Goal: Information Seeking & Learning: Find specific fact

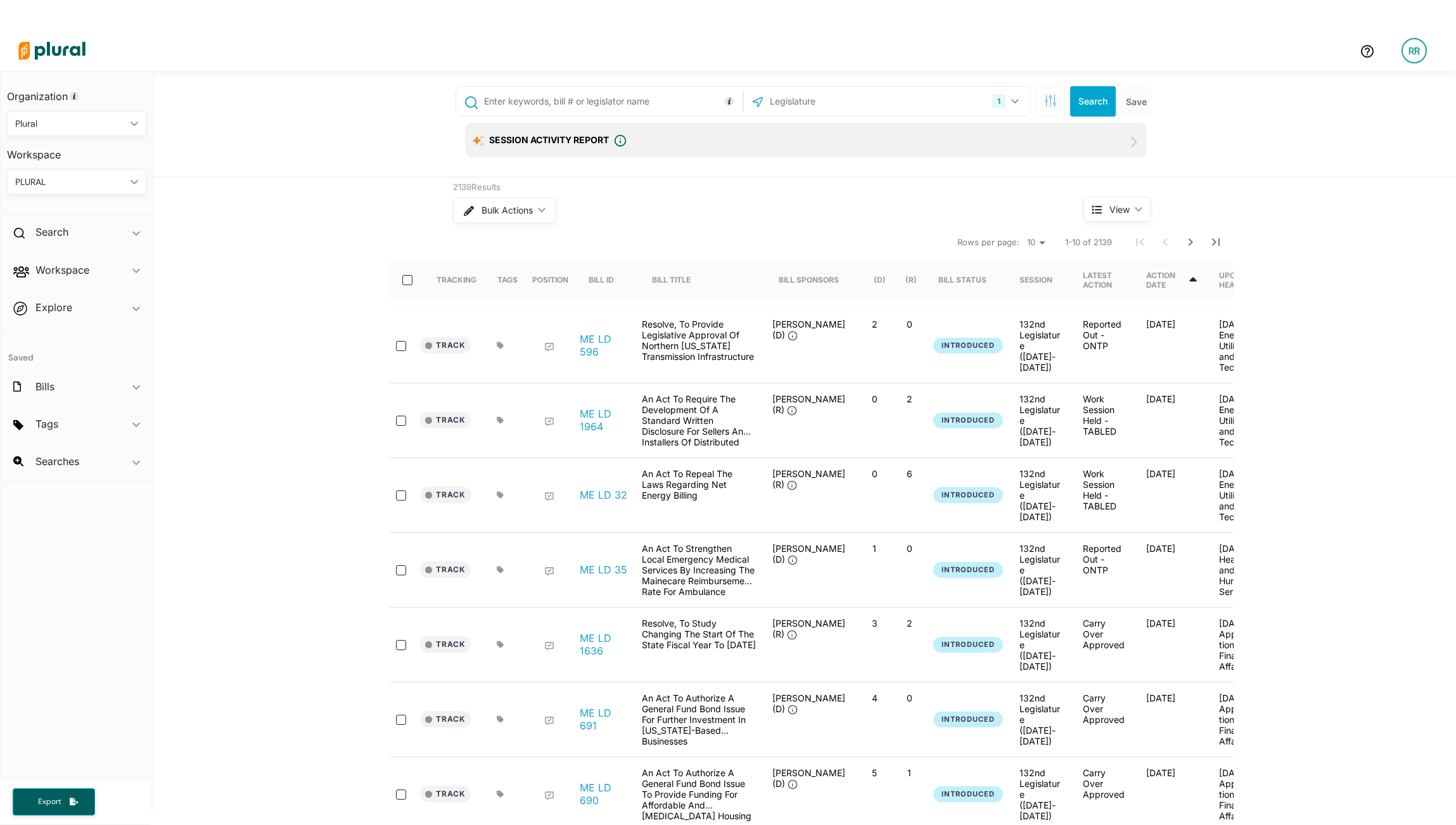
click at [1177, 96] on div "1 [US_STATE] [GEOGRAPHIC_DATA] Congress [US_STATE] [US_STATE] [US_STATE] [US_ST…" at bounding box center [805, 124] width 1303 height 106
click at [1053, 103] on icon "button" at bounding box center [1054, 103] width 3 height 3
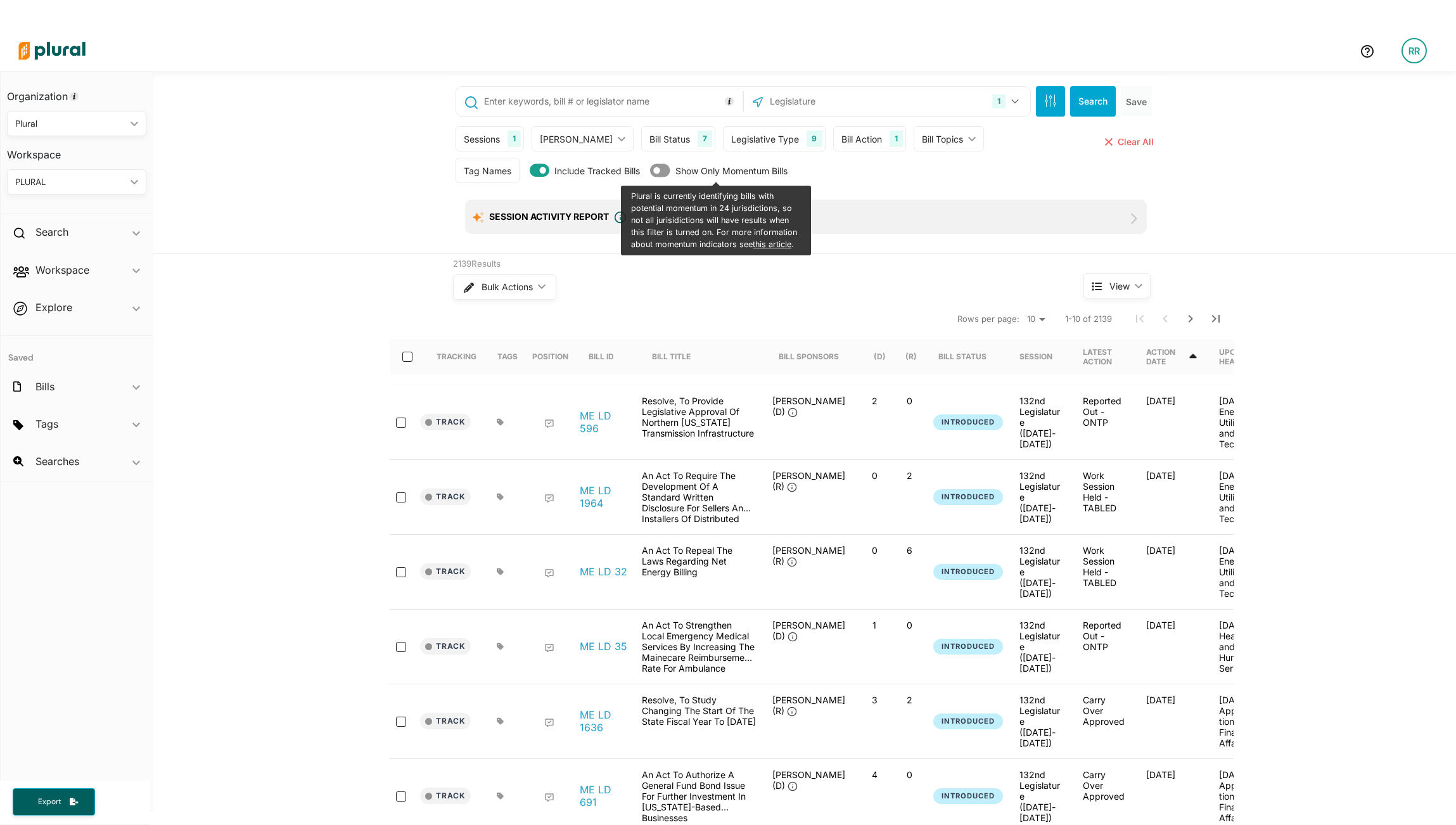
click at [490, 143] on div "Sessions" at bounding box center [482, 139] width 36 height 13
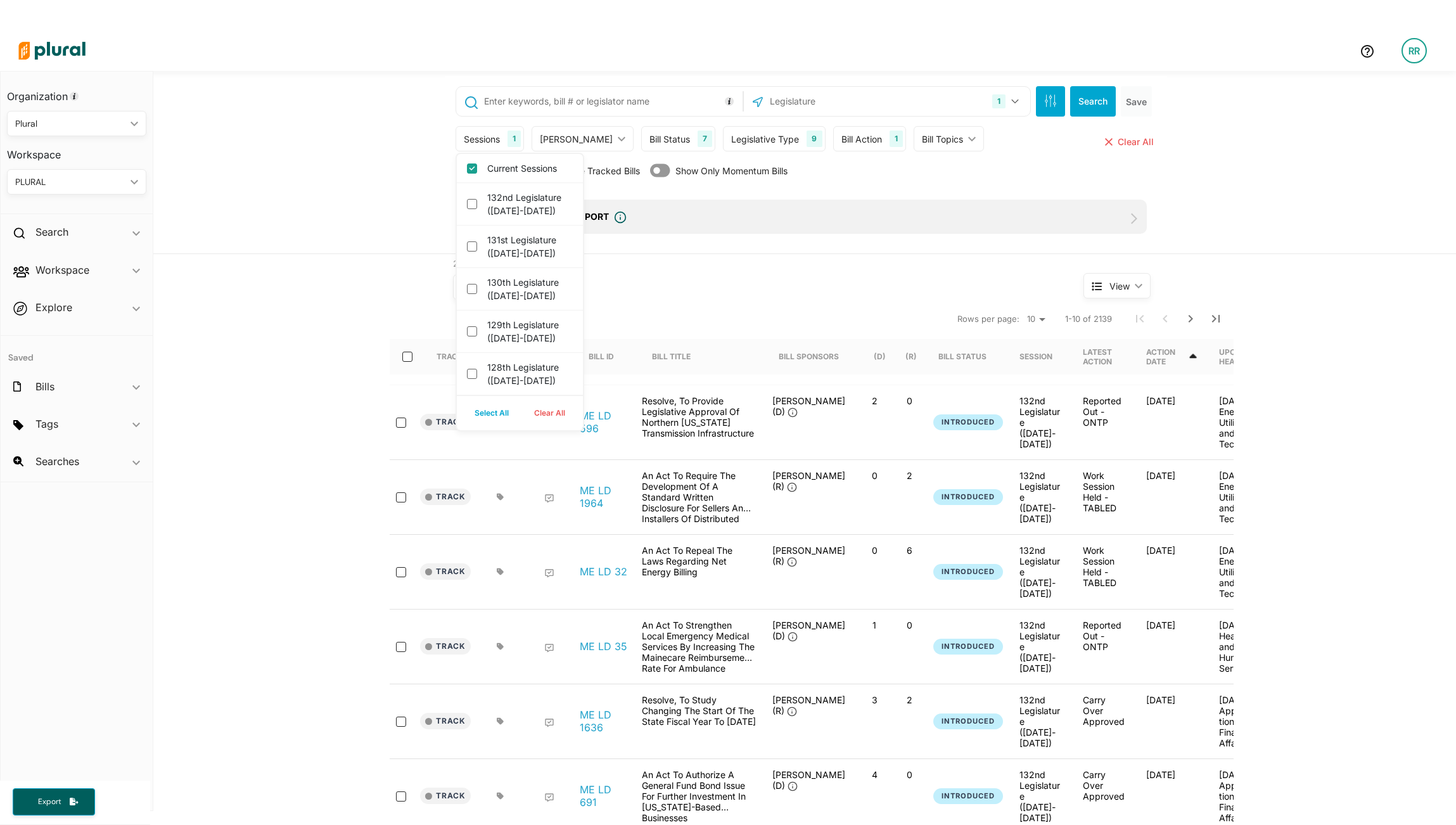
click at [560, 148] on div "[PERSON_NAME] ic_keyboard_arrow_down" at bounding box center [582, 139] width 102 height 26
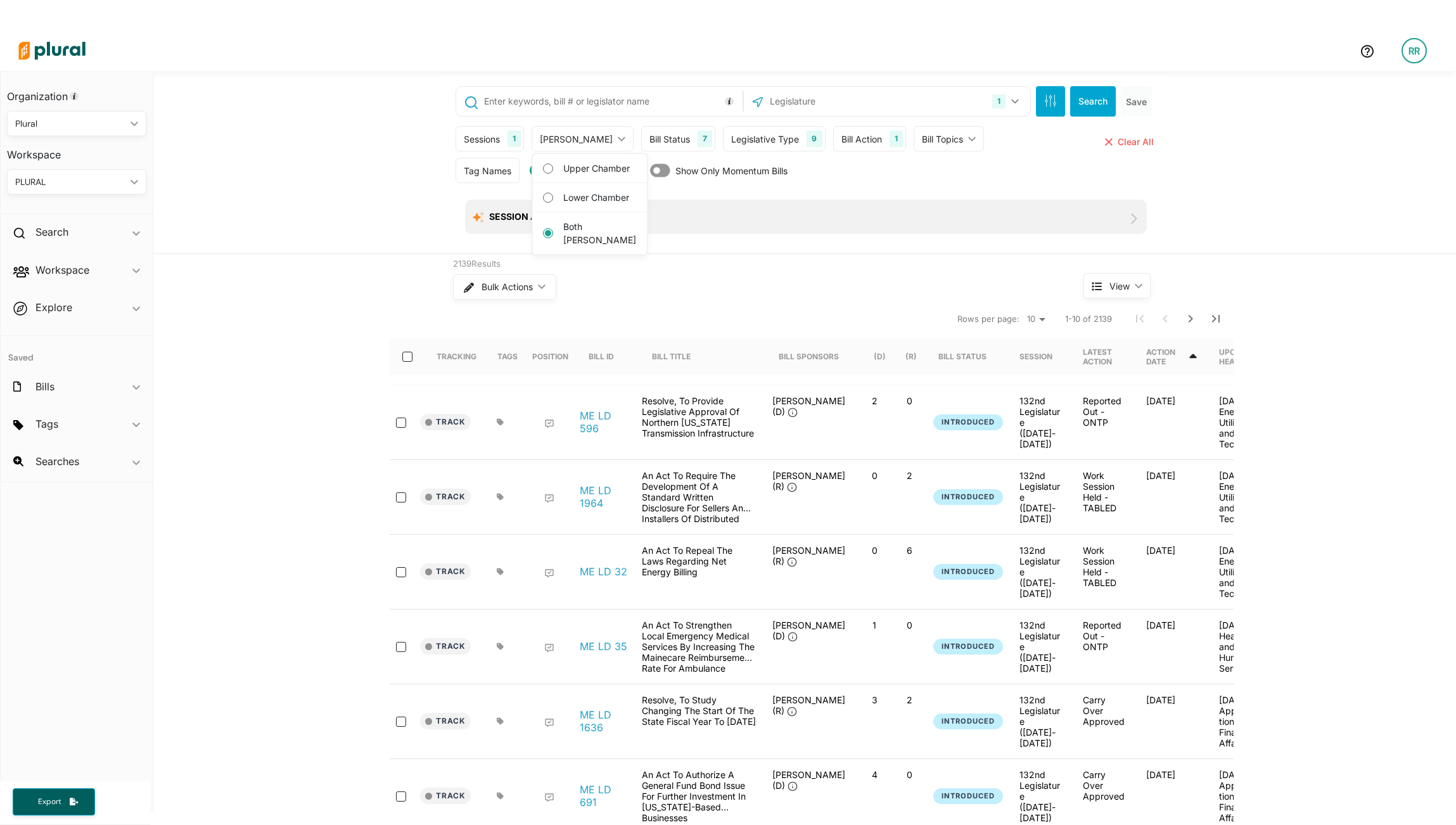
click at [560, 148] on div "[PERSON_NAME] ic_keyboard_arrow_down" at bounding box center [582, 139] width 102 height 26
click at [1022, 152] on div "Sessions 1 Current Sessions 132nd Legislature ([DATE]-[DATE]) 131st Legislature…" at bounding box center [806, 142] width 701 height 32
click at [1004, 101] on button "1" at bounding box center [1007, 101] width 40 height 24
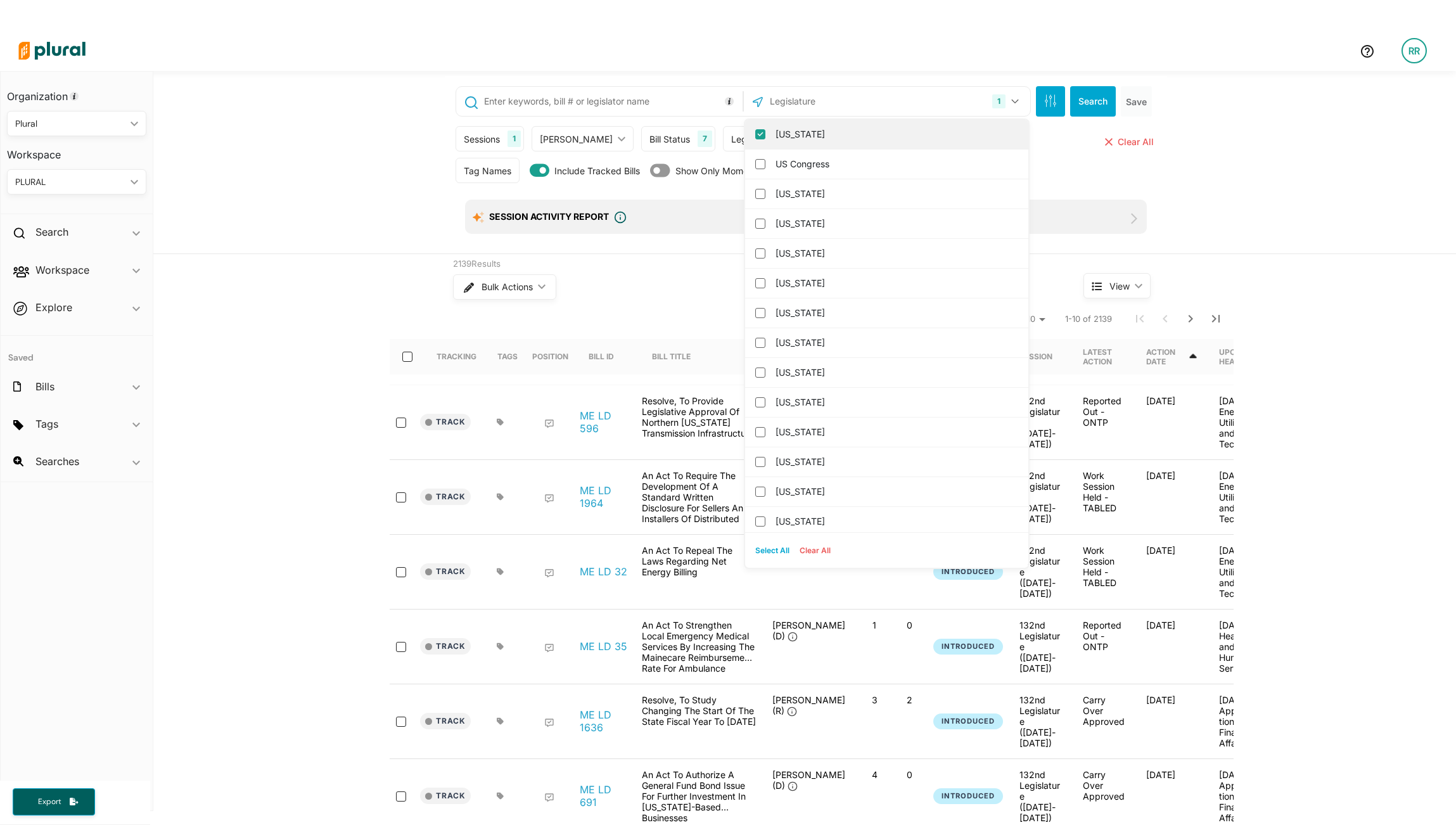
click at [755, 135] on input "[US_STATE]" at bounding box center [760, 134] width 10 height 10
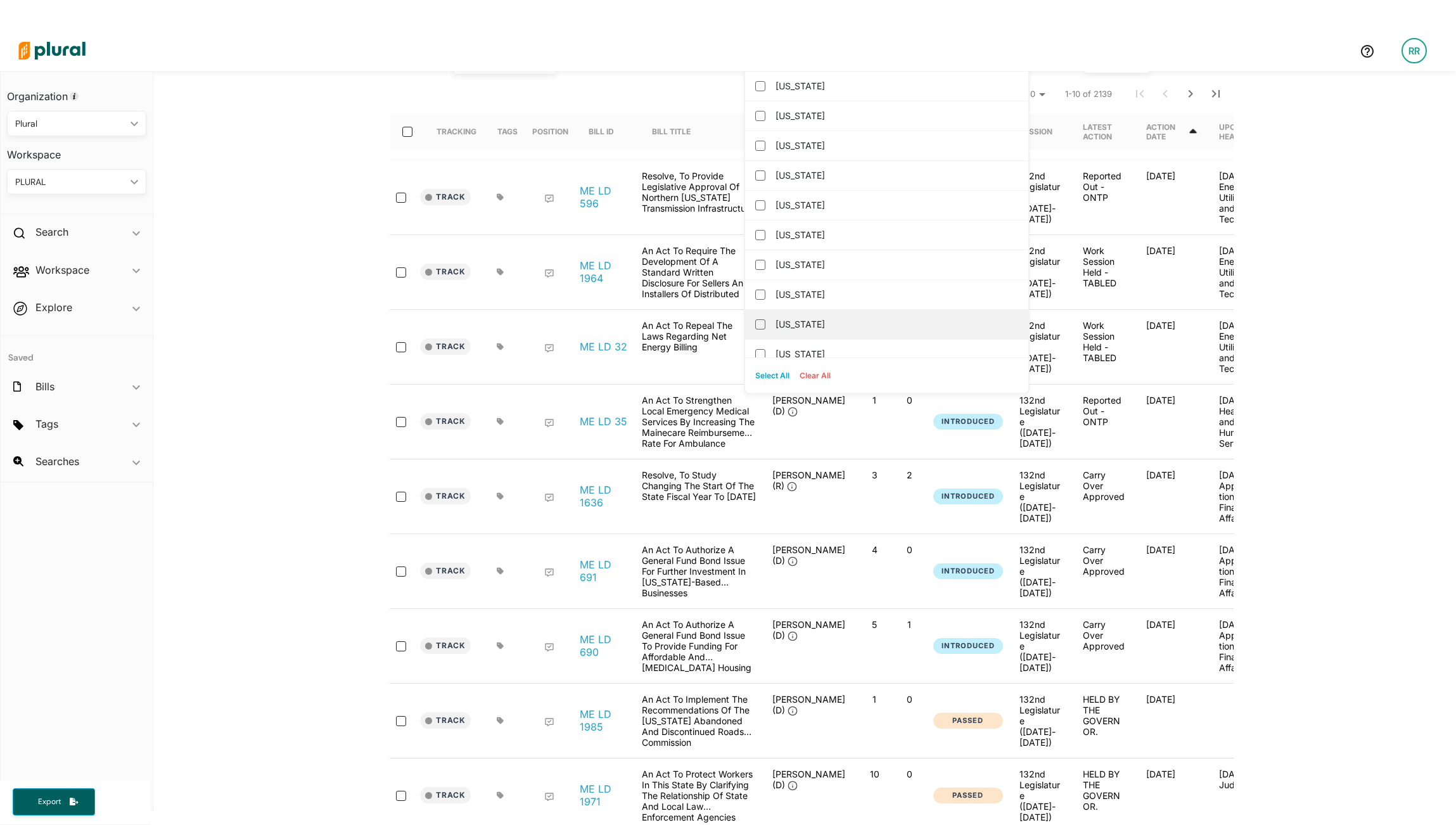
scroll to position [152, 0]
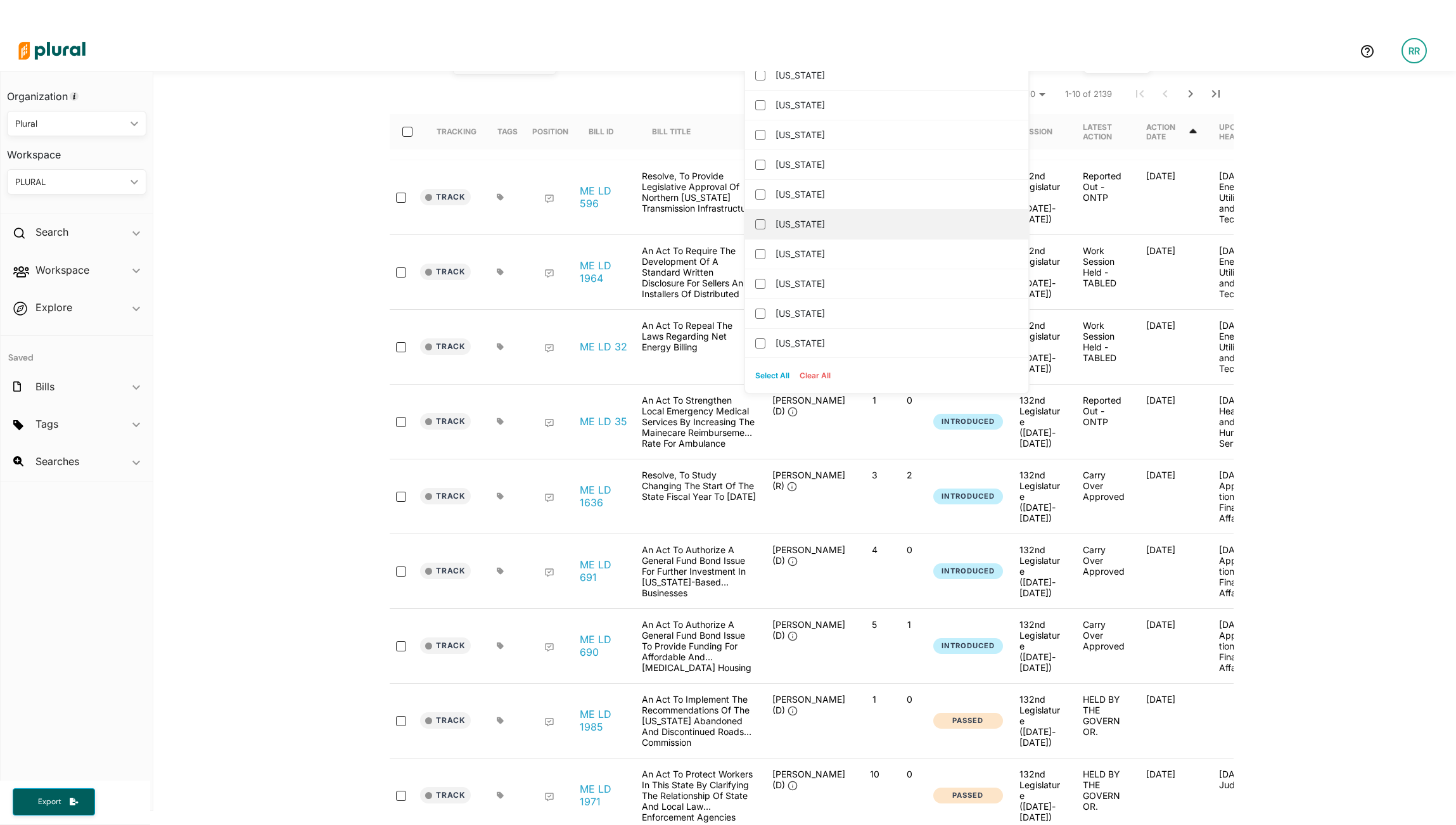
click at [753, 230] on div "[US_STATE]" at bounding box center [887, 224] width 283 height 30
click at [755, 226] on input "[US_STATE]" at bounding box center [760, 224] width 10 height 10
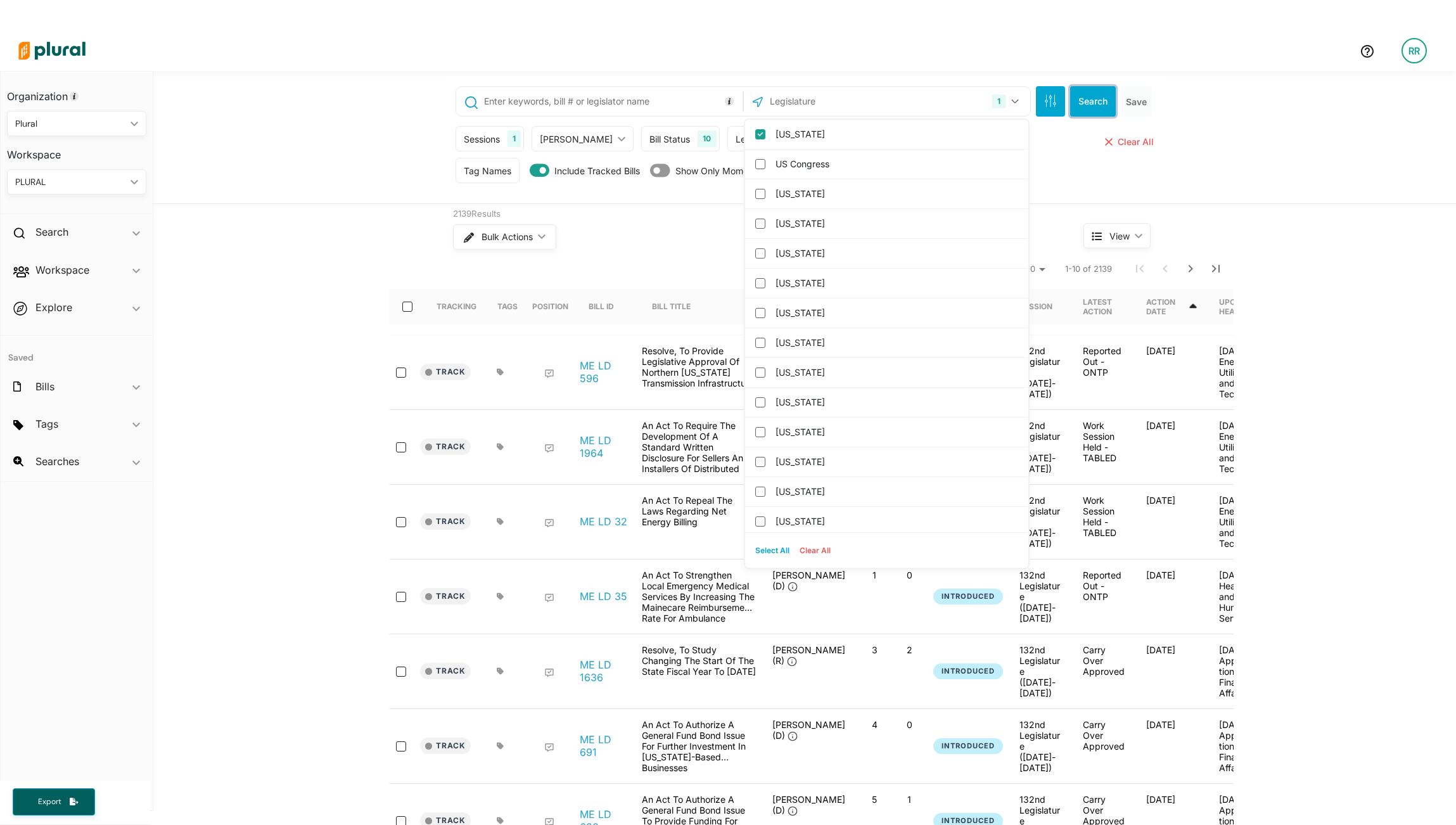
click at [1085, 107] on button "Search" at bounding box center [1093, 101] width 46 height 31
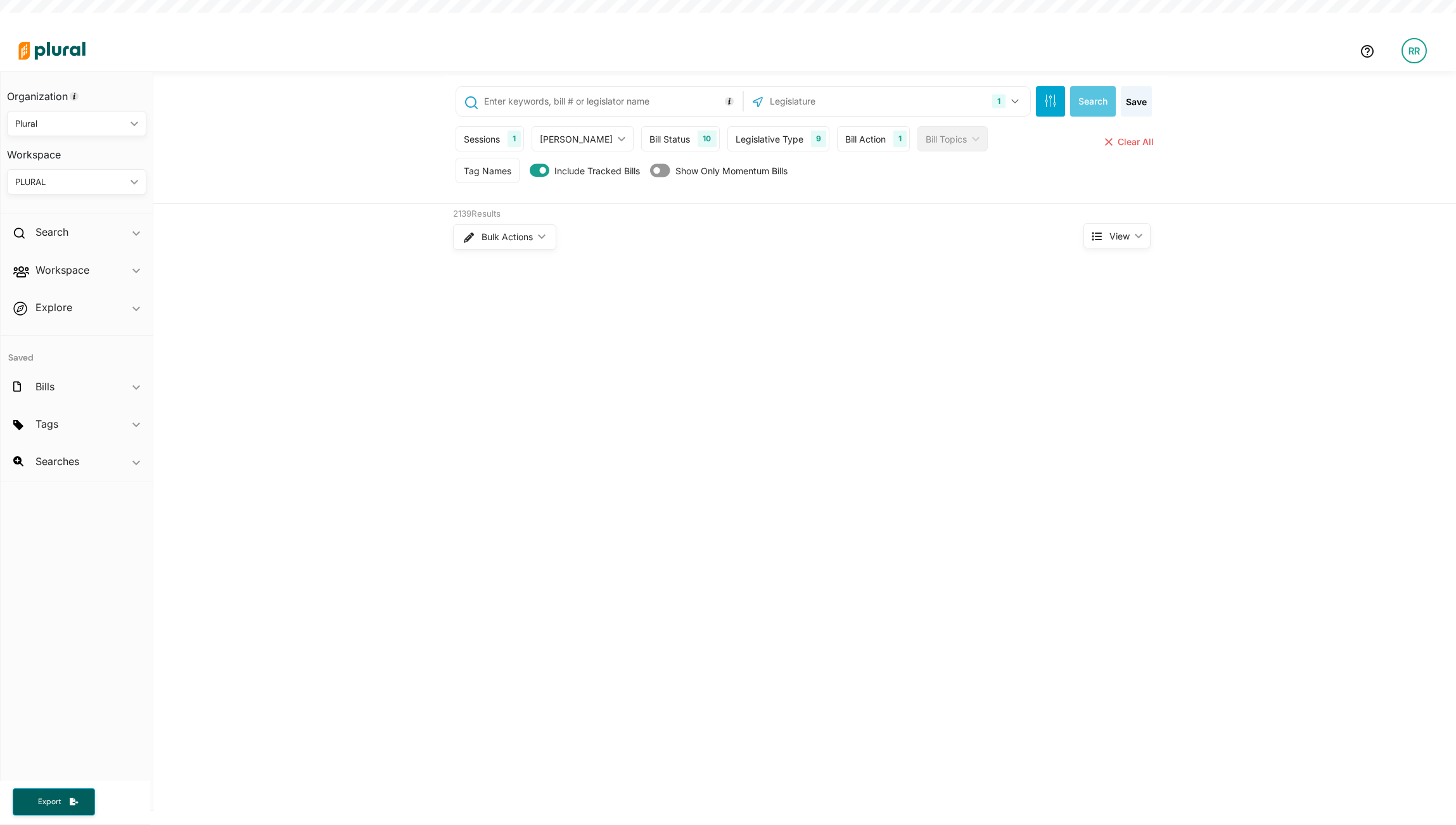
scroll to position [31, 0]
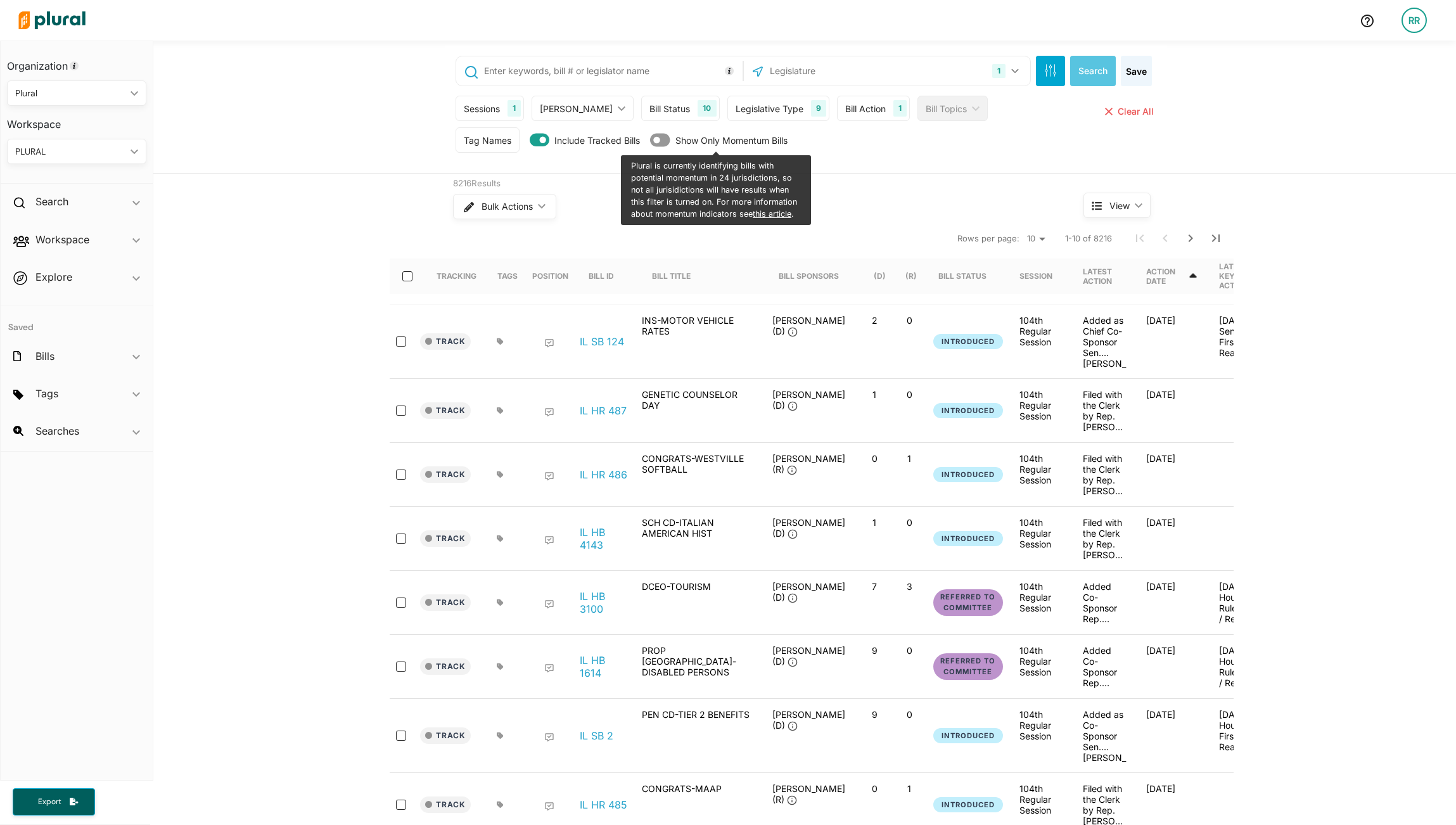
click at [613, 66] on input "text" at bounding box center [611, 71] width 257 height 24
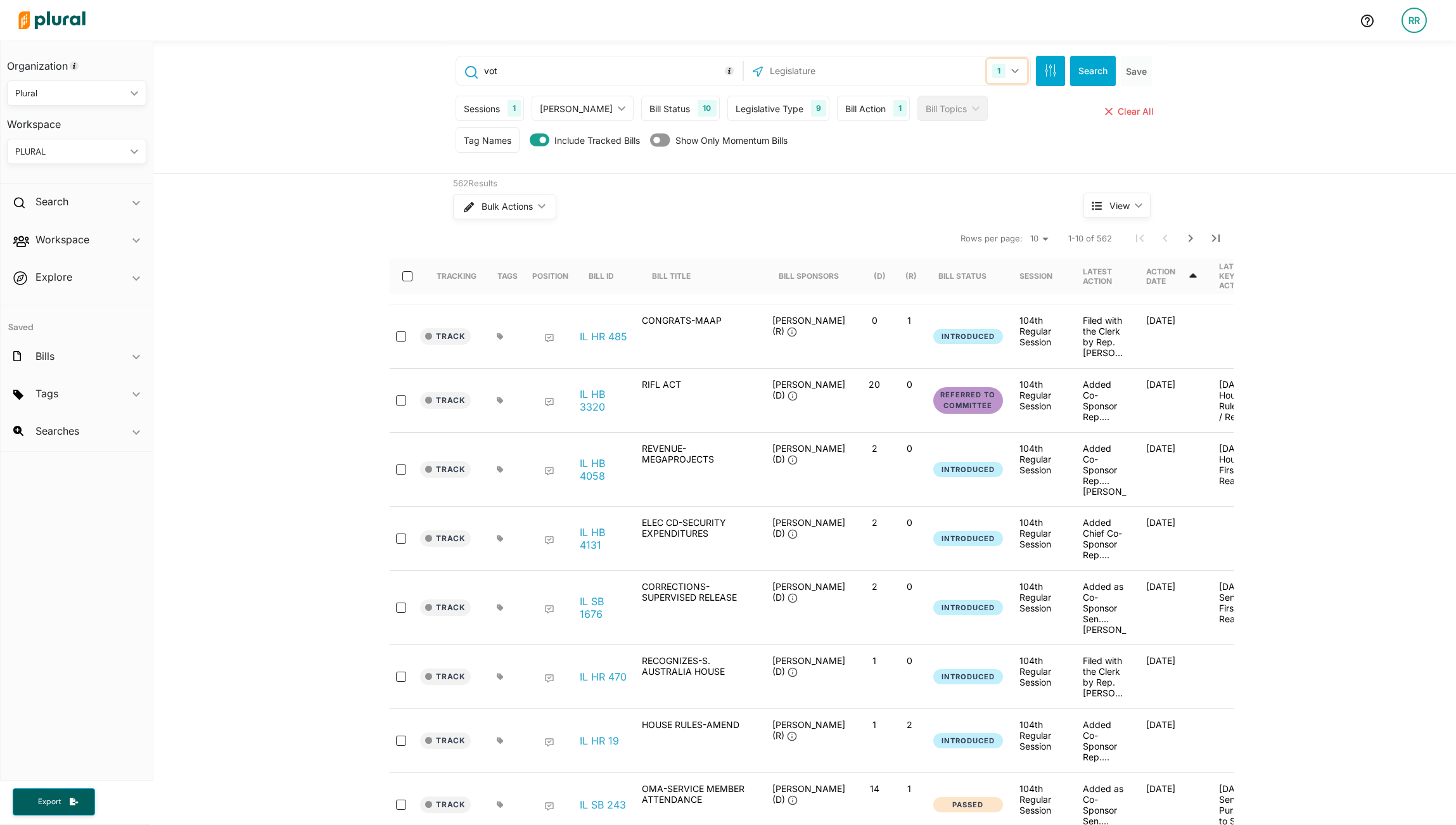
click at [1002, 67] on button "1" at bounding box center [1007, 71] width 40 height 24
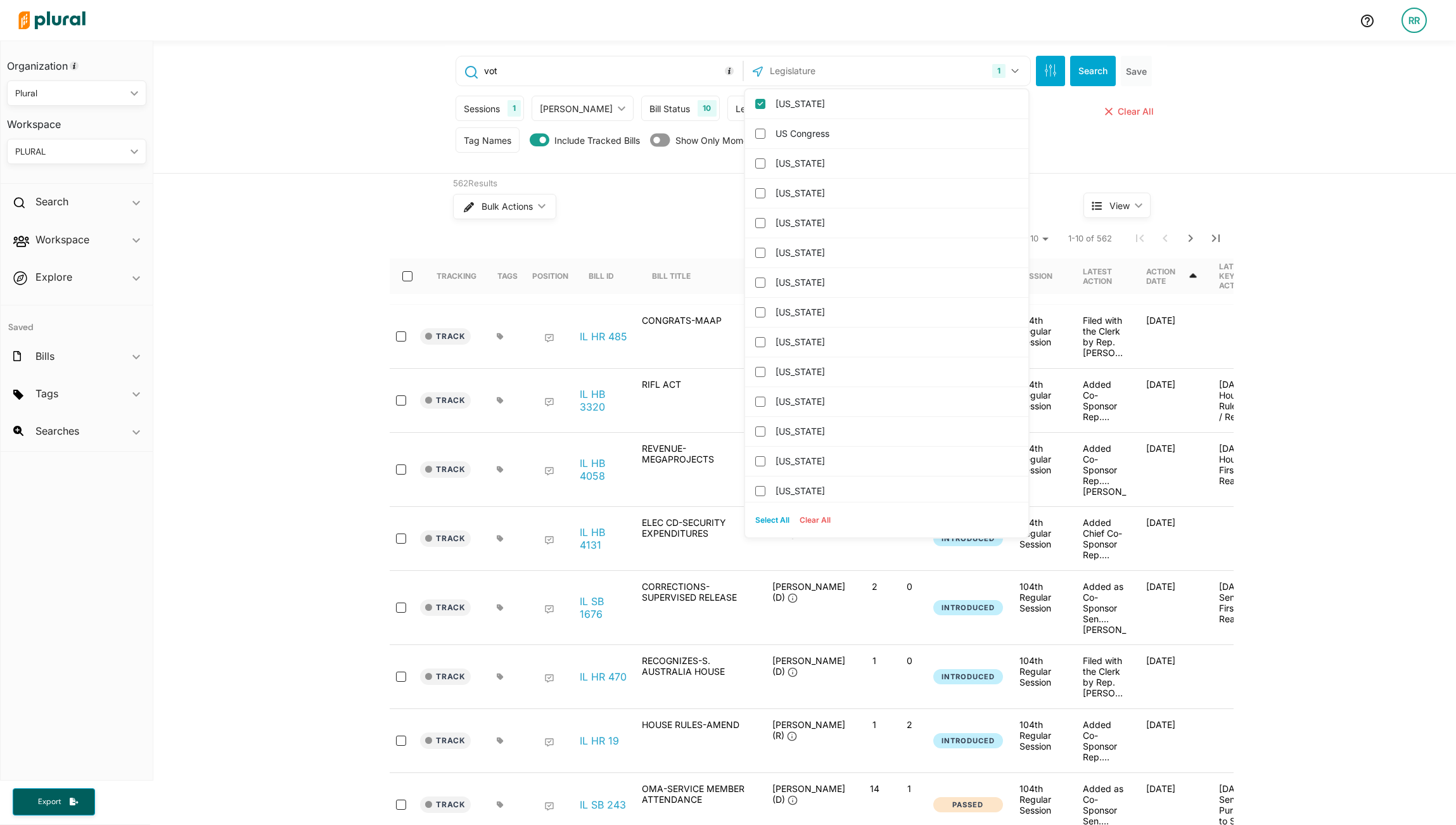
click at [677, 72] on input "vot" at bounding box center [611, 71] width 257 height 24
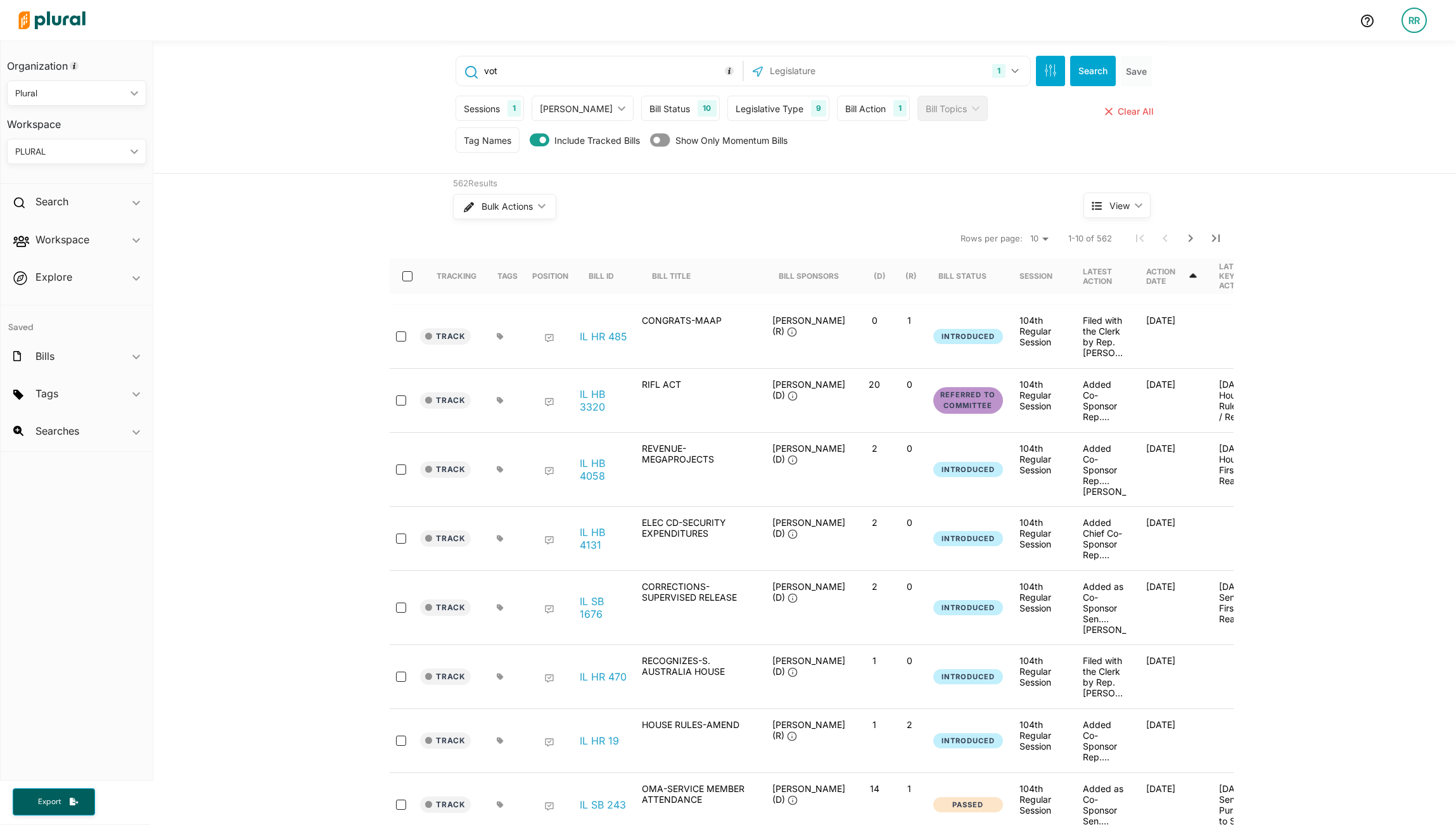
click at [677, 72] on input "vot" at bounding box center [611, 71] width 257 height 24
type input """
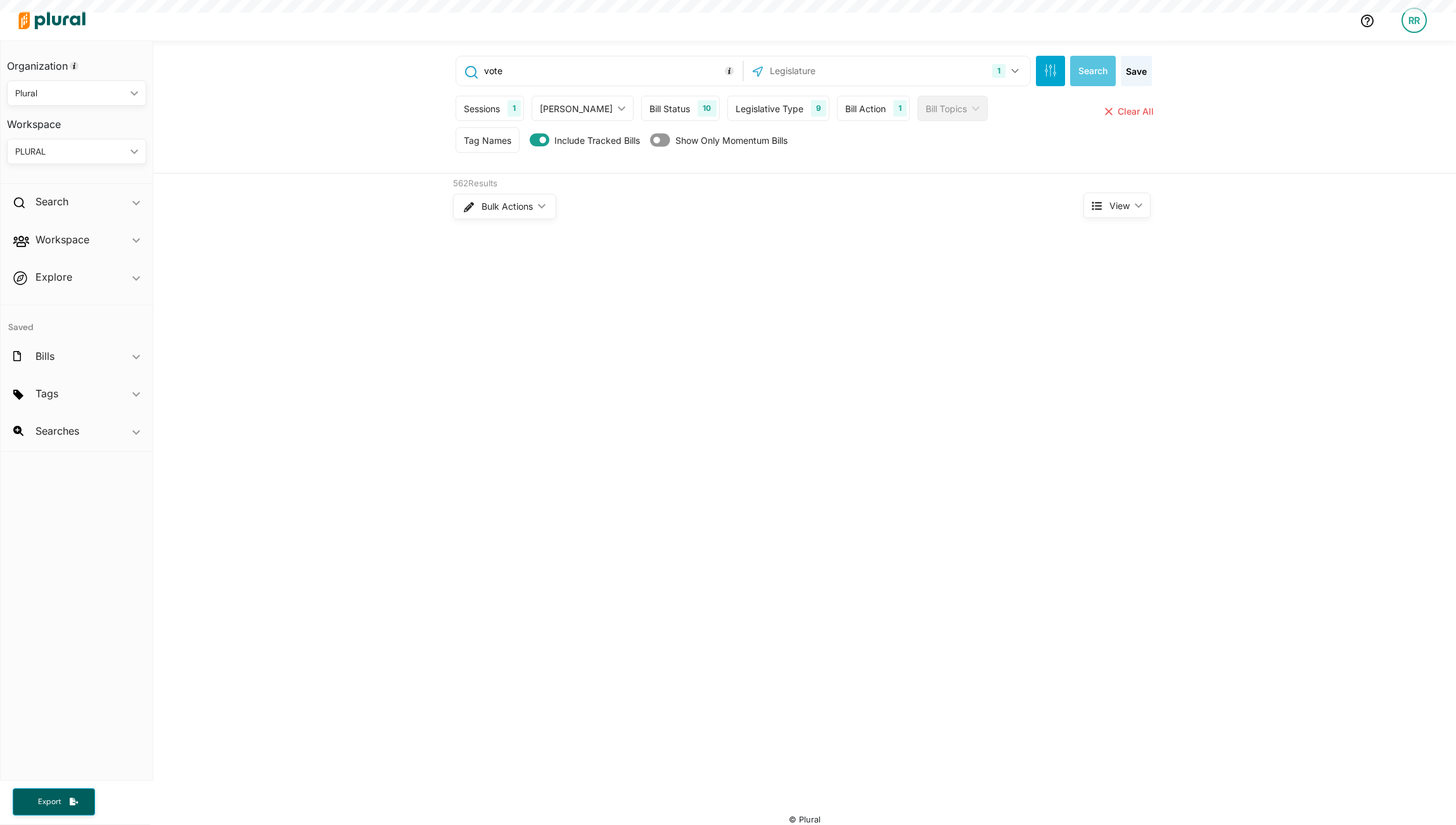
click at [559, 79] on input "vote" at bounding box center [611, 71] width 257 height 24
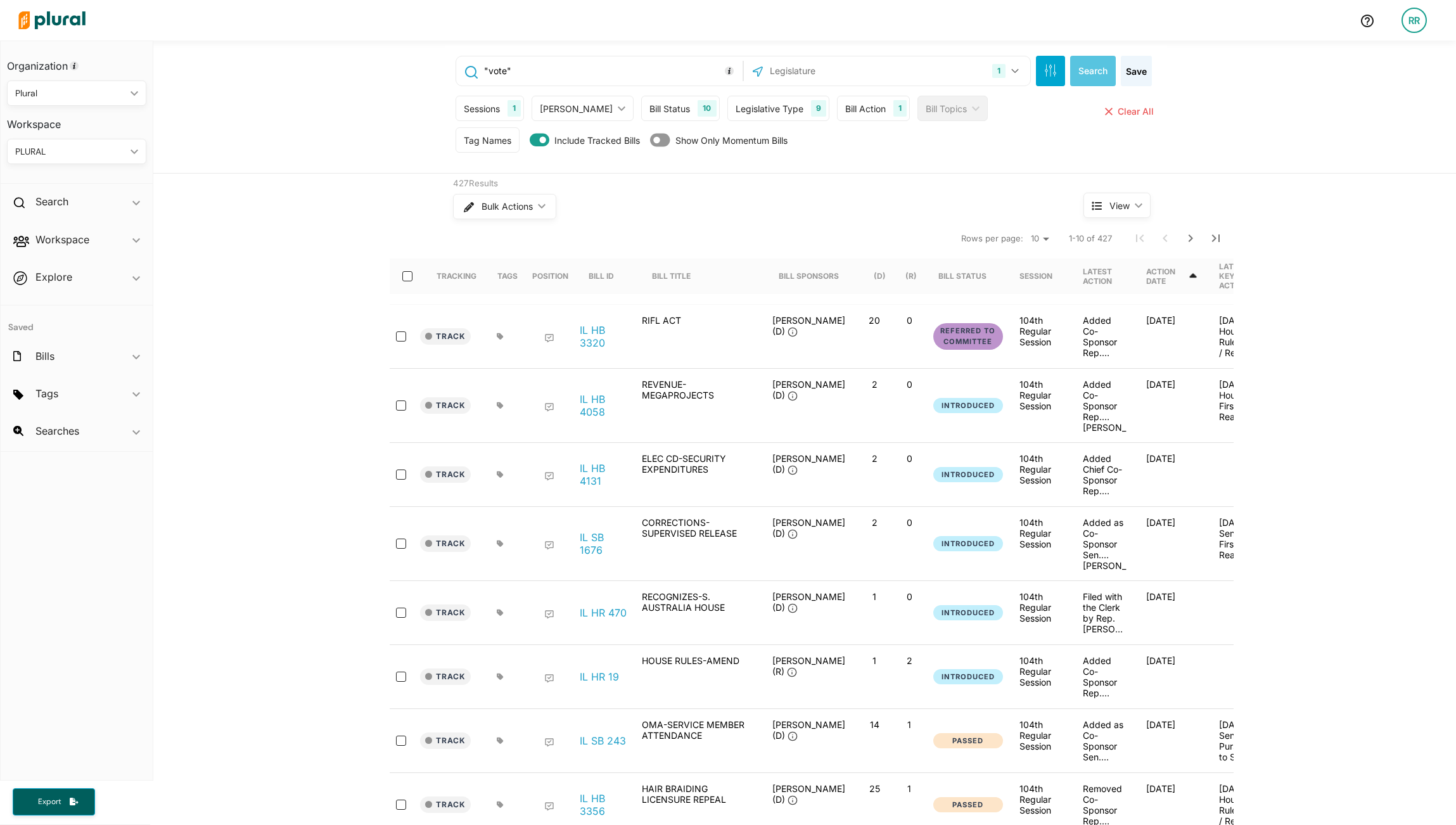
click at [550, 72] on input ""vote"" at bounding box center [611, 71] width 257 height 24
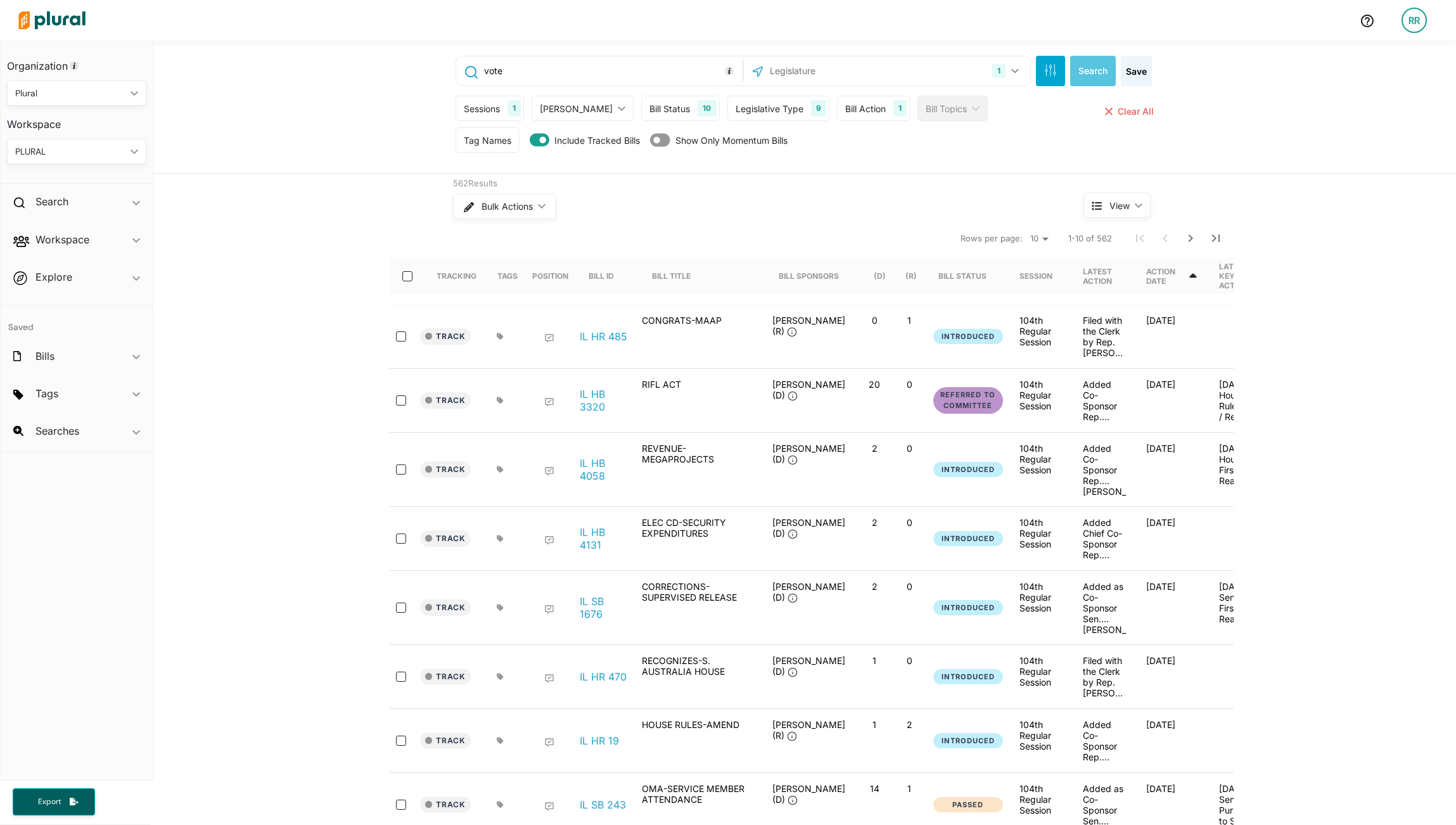
click at [565, 80] on input "vote" at bounding box center [611, 71] width 257 height 24
type input "vote NOT "vote""
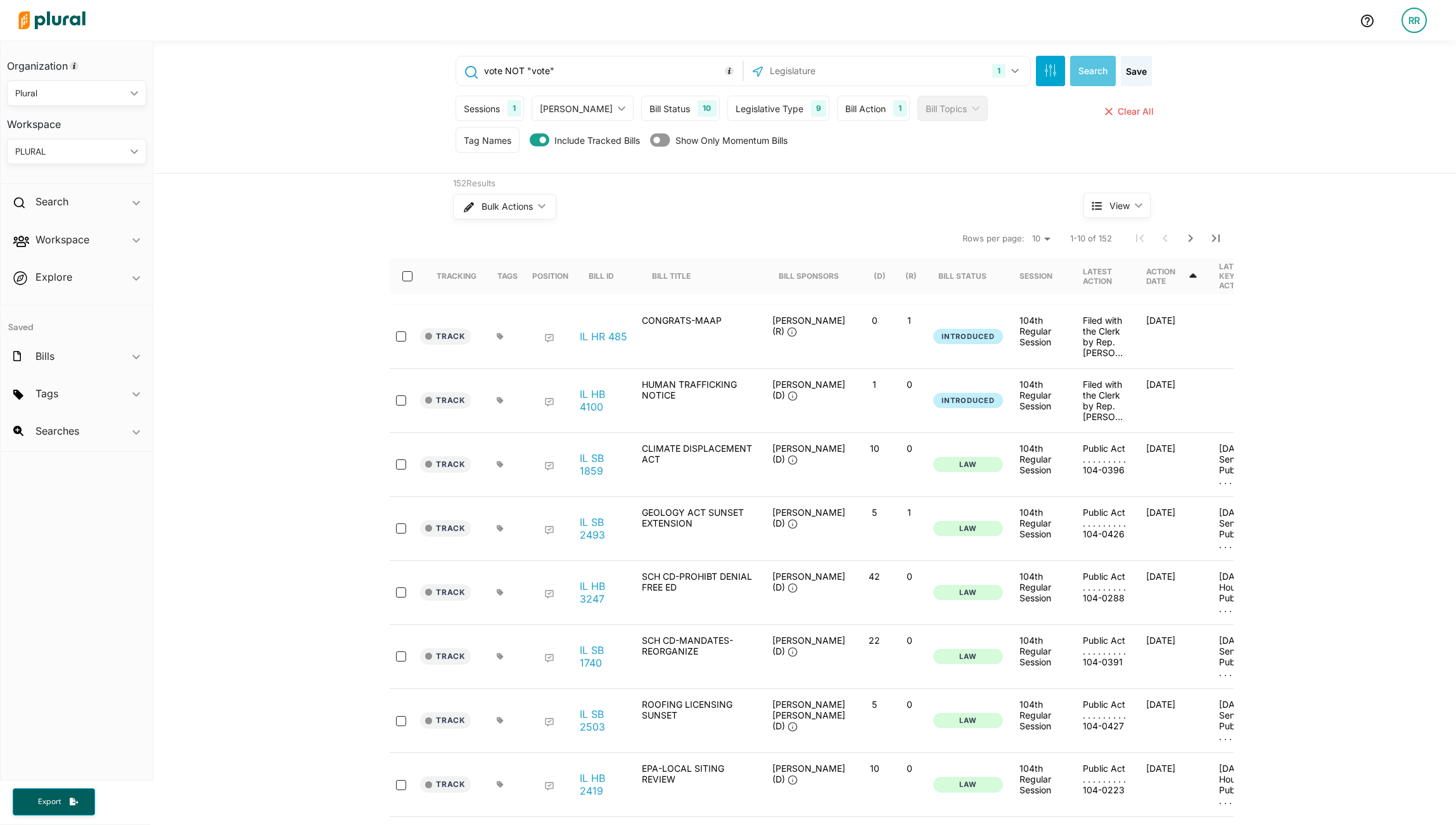
drag, startPoint x: 609, startPoint y: 71, endPoint x: 400, endPoint y: 71, distance: 209.0
click at [400, 71] on div "vote NOT "vote" 1 [US_STATE] [GEOGRAPHIC_DATA] Congress [US_STATE] [US_STATE] […" at bounding box center [805, 107] width 1303 height 133
